Goal: Information Seeking & Learning: Learn about a topic

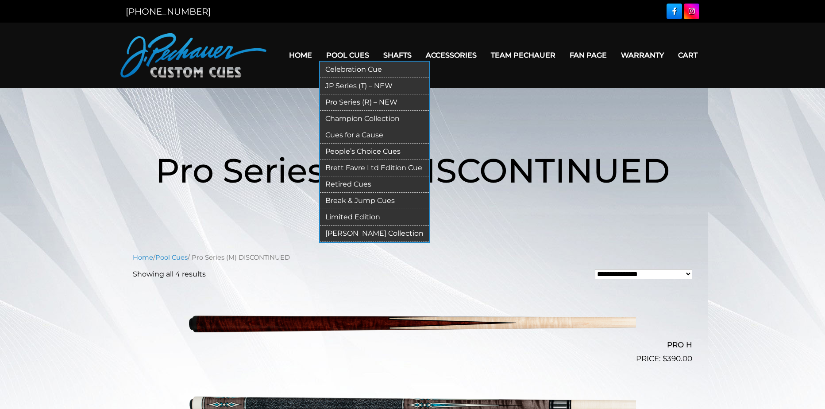
click at [364, 183] on link "Retired Cues" at bounding box center [374, 184] width 109 height 16
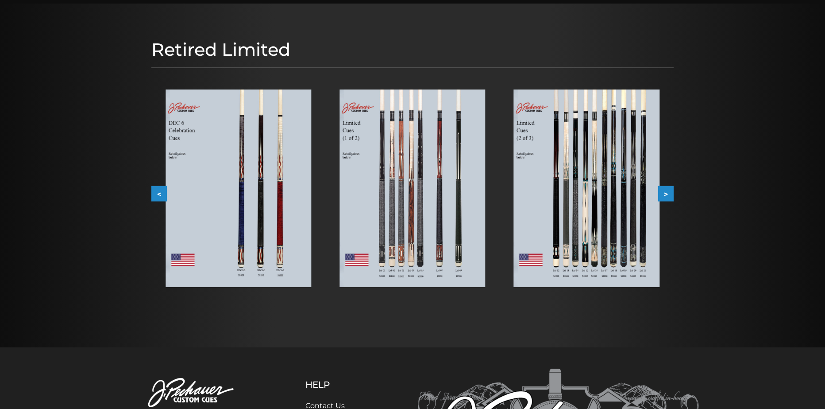
scroll to position [89, 0]
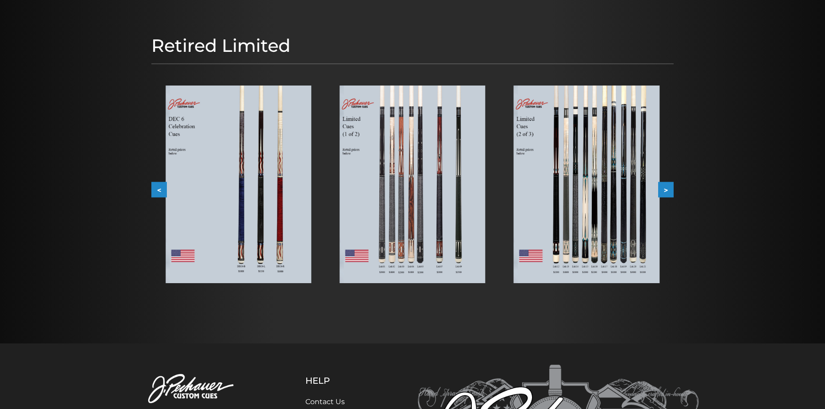
click at [256, 179] on img at bounding box center [239, 183] width 146 height 197
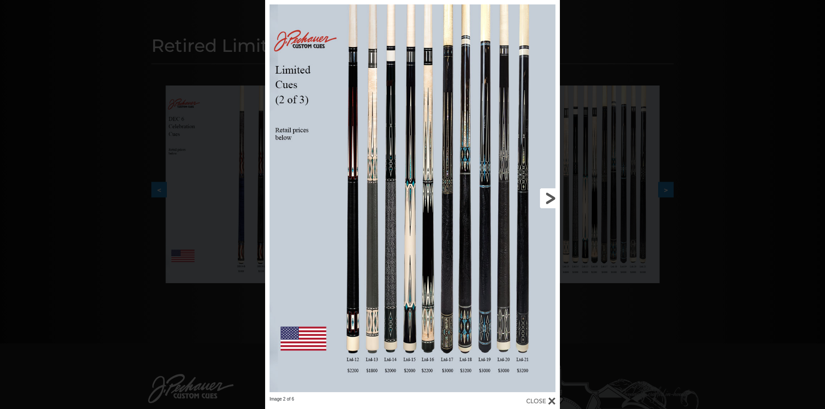
click at [549, 196] on link at bounding box center [493, 198] width 133 height 396
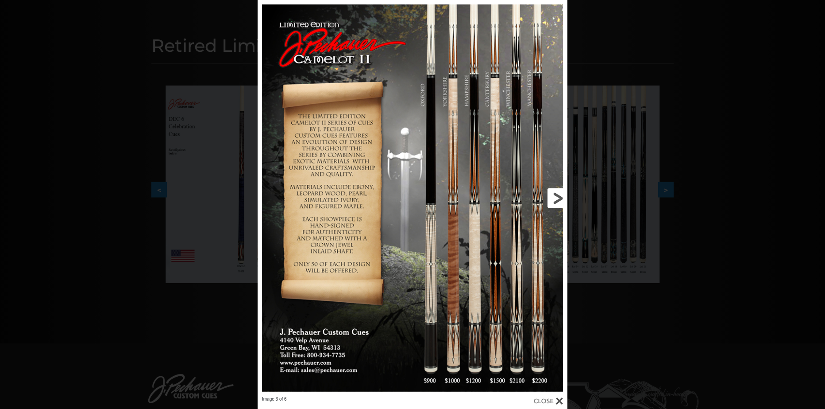
click at [555, 188] on link at bounding box center [497, 198] width 139 height 396
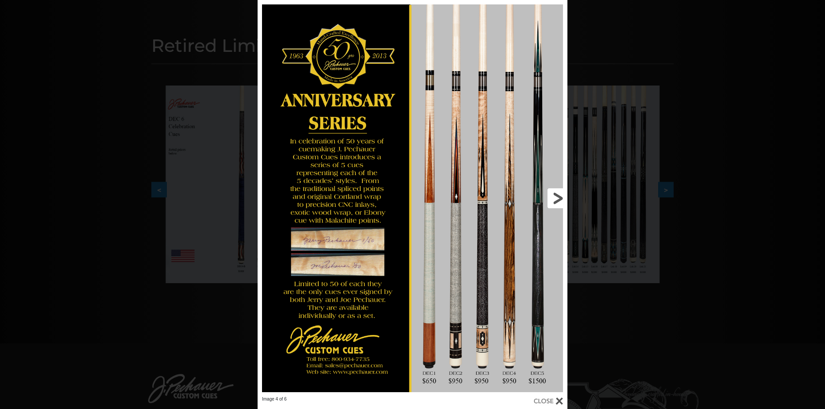
click at [556, 189] on link at bounding box center [497, 198] width 139 height 396
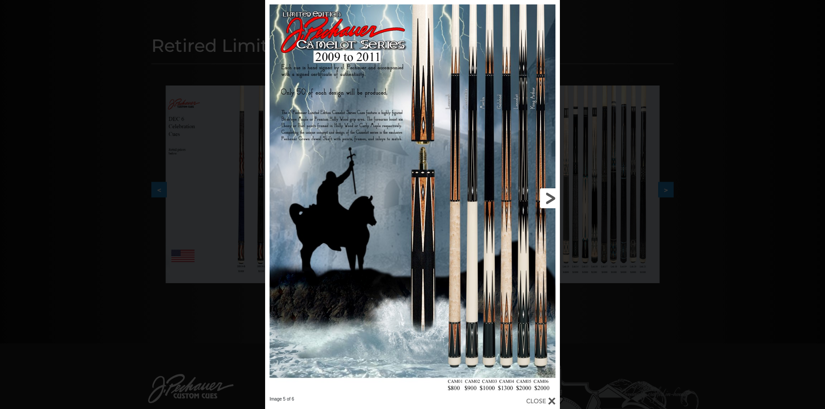
click at [552, 199] on link at bounding box center [493, 198] width 133 height 396
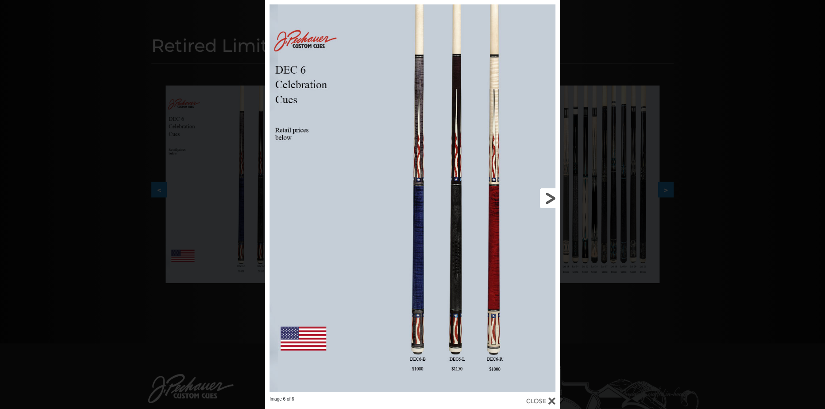
click at [551, 201] on link at bounding box center [493, 198] width 133 height 396
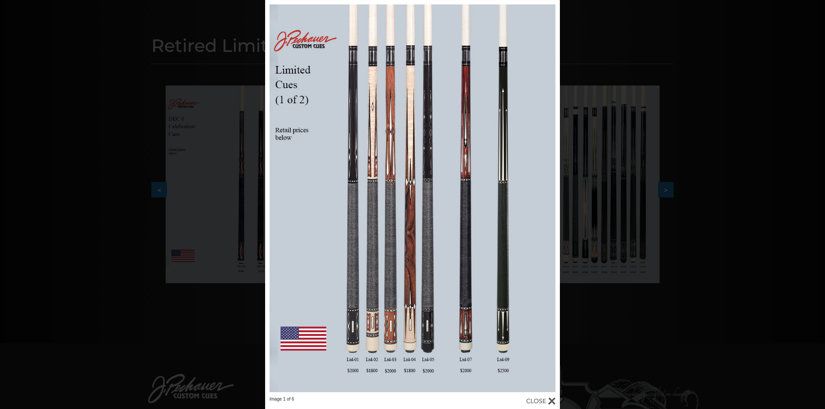
click at [465, 197] on link at bounding box center [493, 198] width 133 height 396
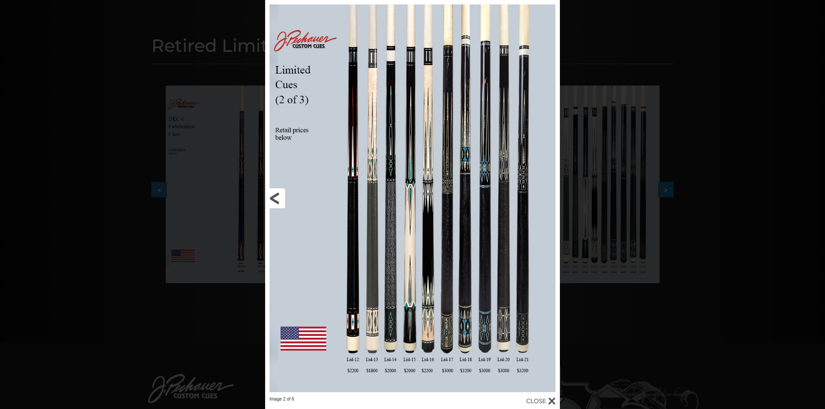
click at [274, 204] on link at bounding box center [331, 198] width 133 height 396
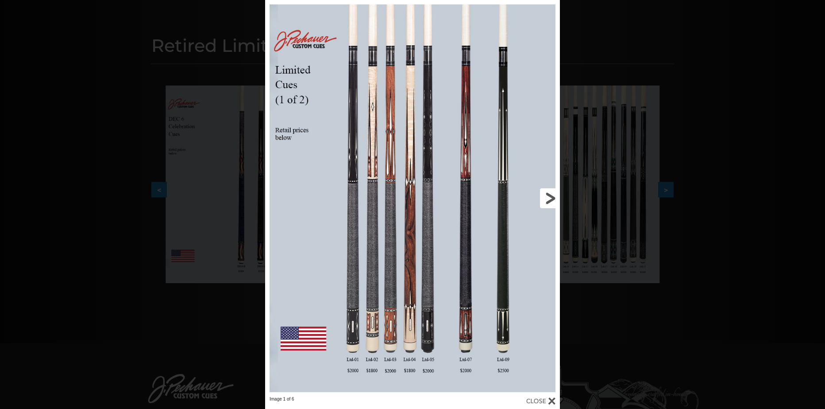
click at [559, 201] on link at bounding box center [493, 198] width 133 height 396
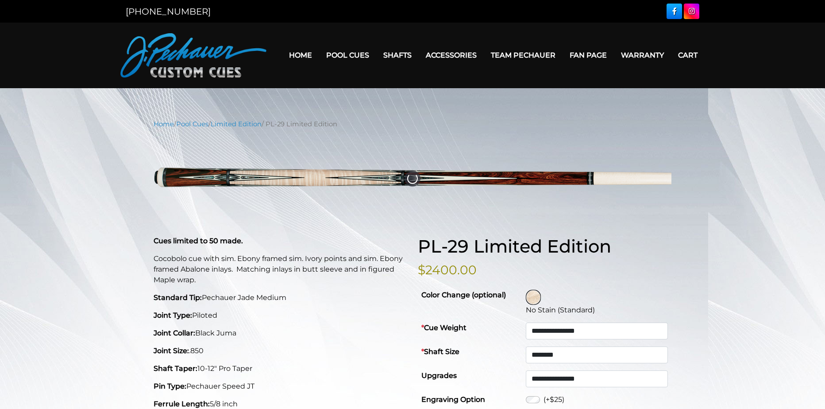
select select "********"
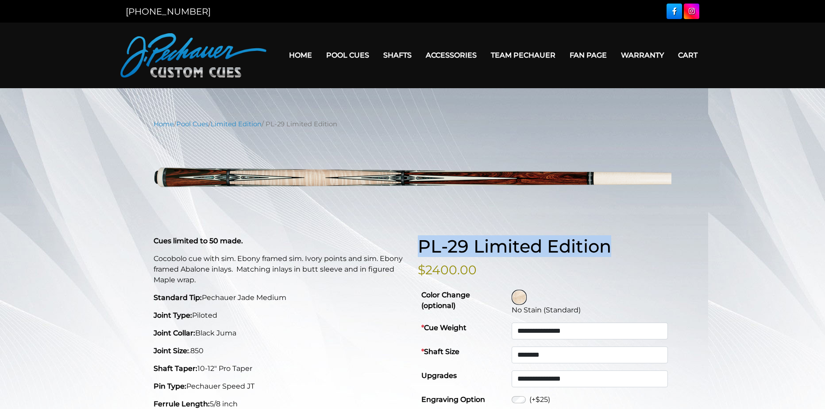
drag, startPoint x: 418, startPoint y: 244, endPoint x: 613, endPoint y: 240, distance: 194.8
click at [613, 240] on h1 "PL-29 Limited Edition" at bounding box center [545, 246] width 254 height 21
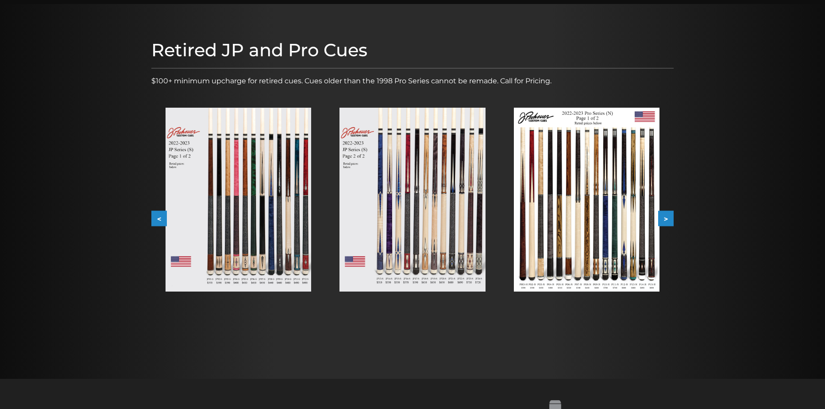
scroll to position [89, 0]
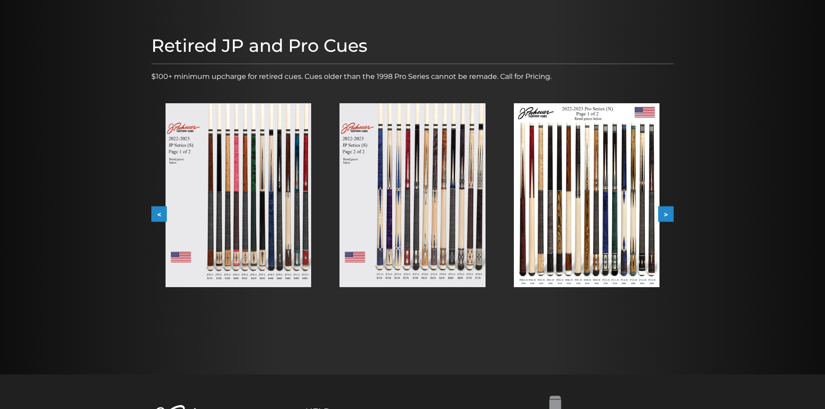
click at [590, 178] on img at bounding box center [587, 195] width 146 height 184
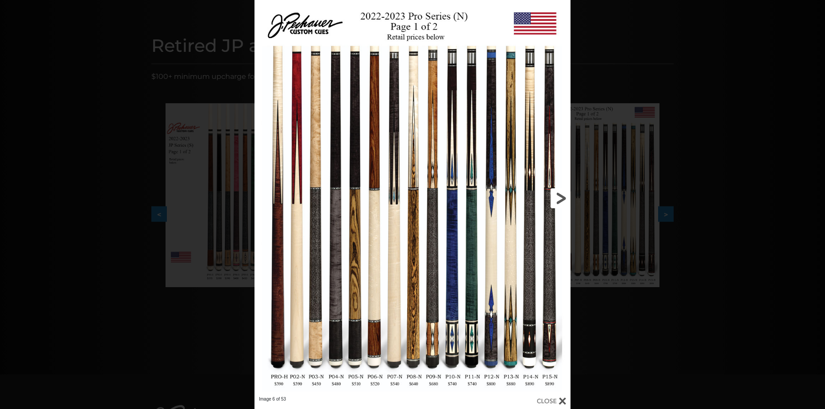
click at [562, 202] on link at bounding box center [500, 198] width 142 height 396
